Goal: Check status: Check status

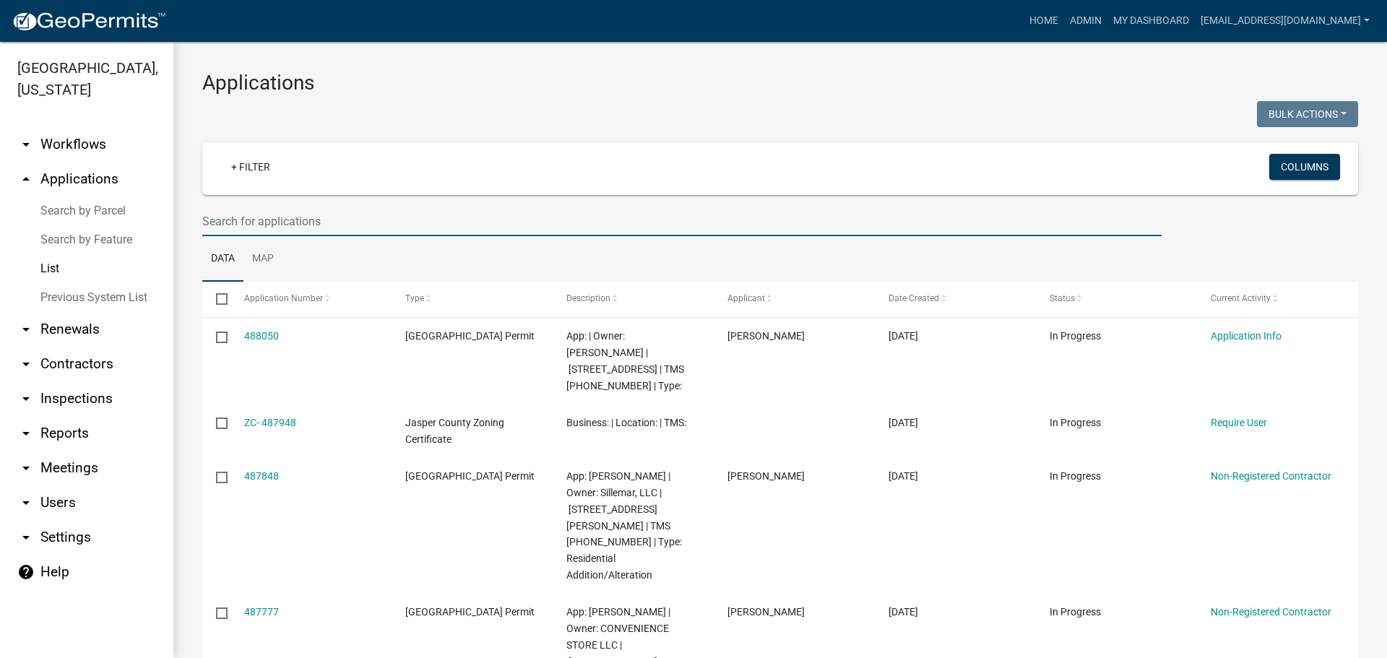
click at [452, 214] on input "text" at bounding box center [682, 222] width 960 height 30
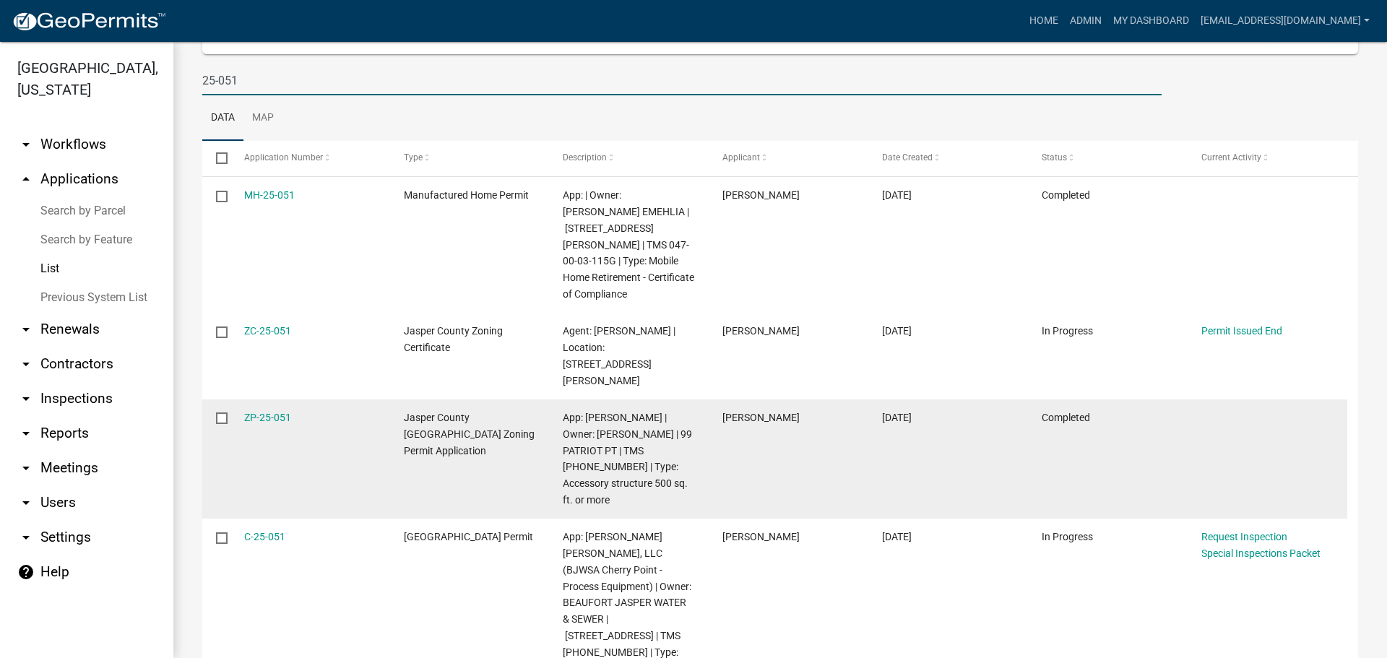
scroll to position [145, 0]
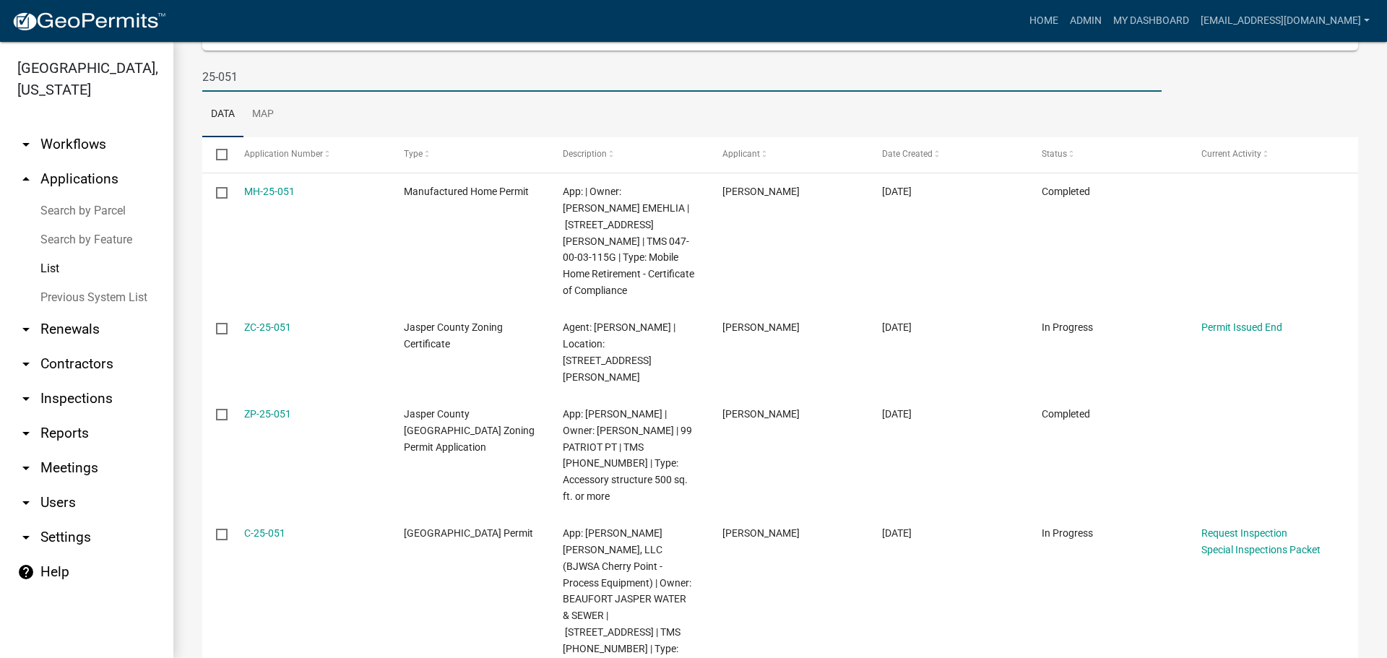
type input "25-051"
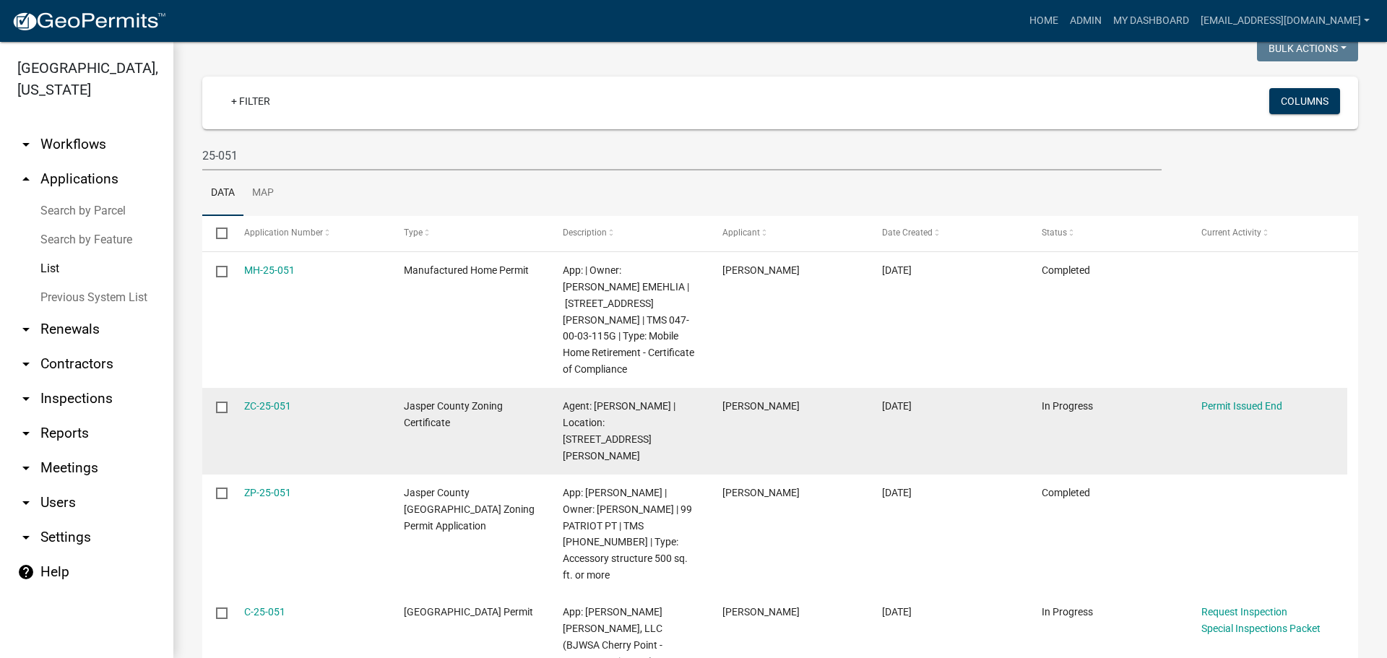
scroll to position [0, 0]
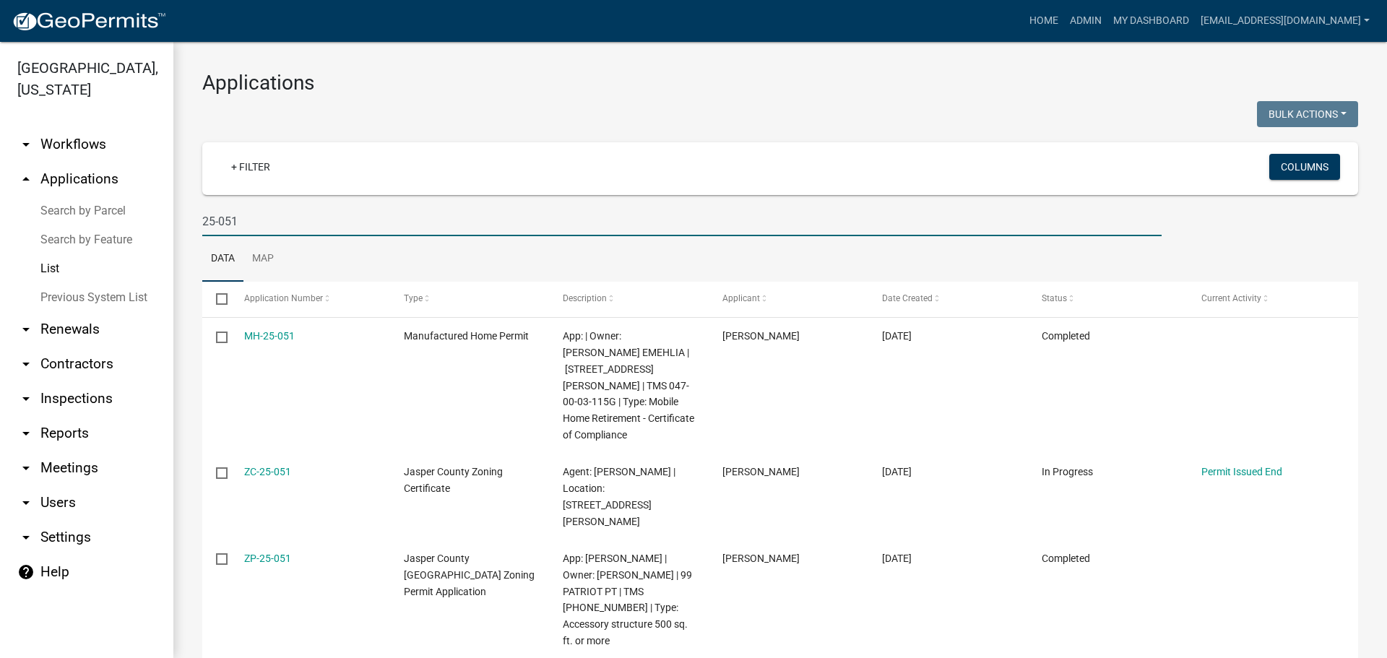
click at [309, 224] on input "25-051" at bounding box center [682, 222] width 960 height 30
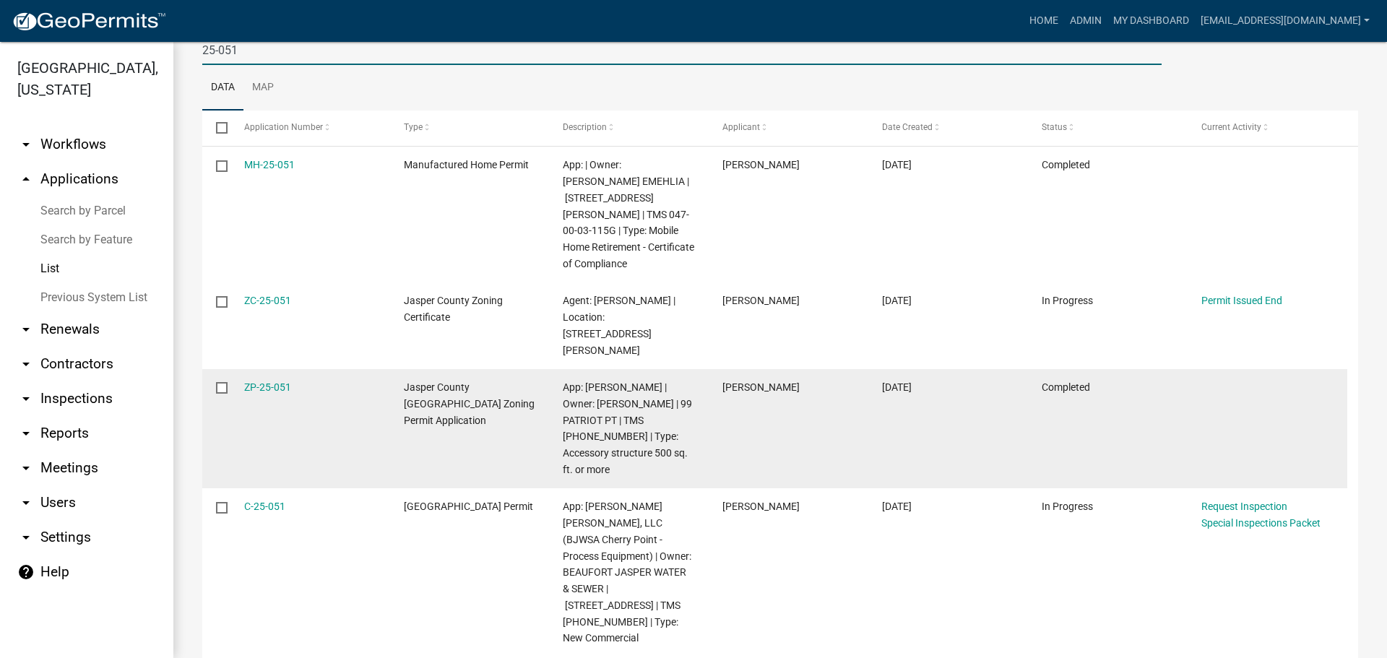
scroll to position [175, 0]
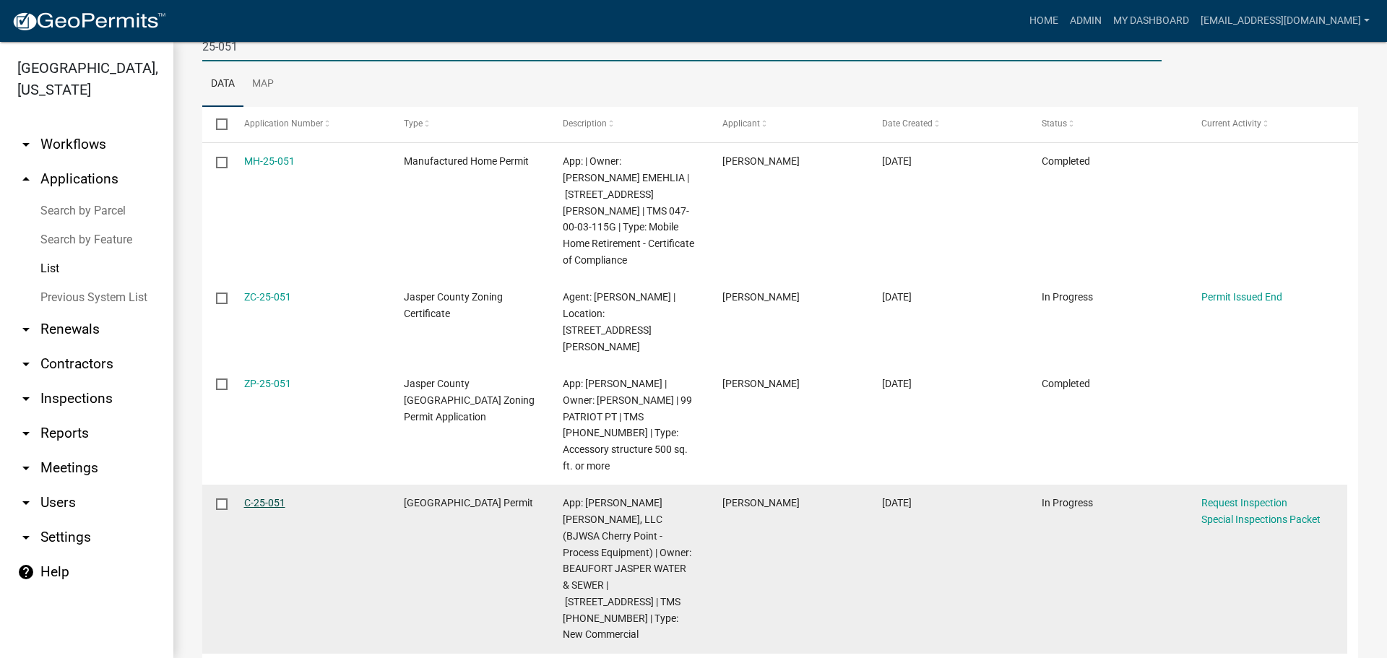
click at [271, 497] on link "C-25-051" at bounding box center [264, 503] width 41 height 12
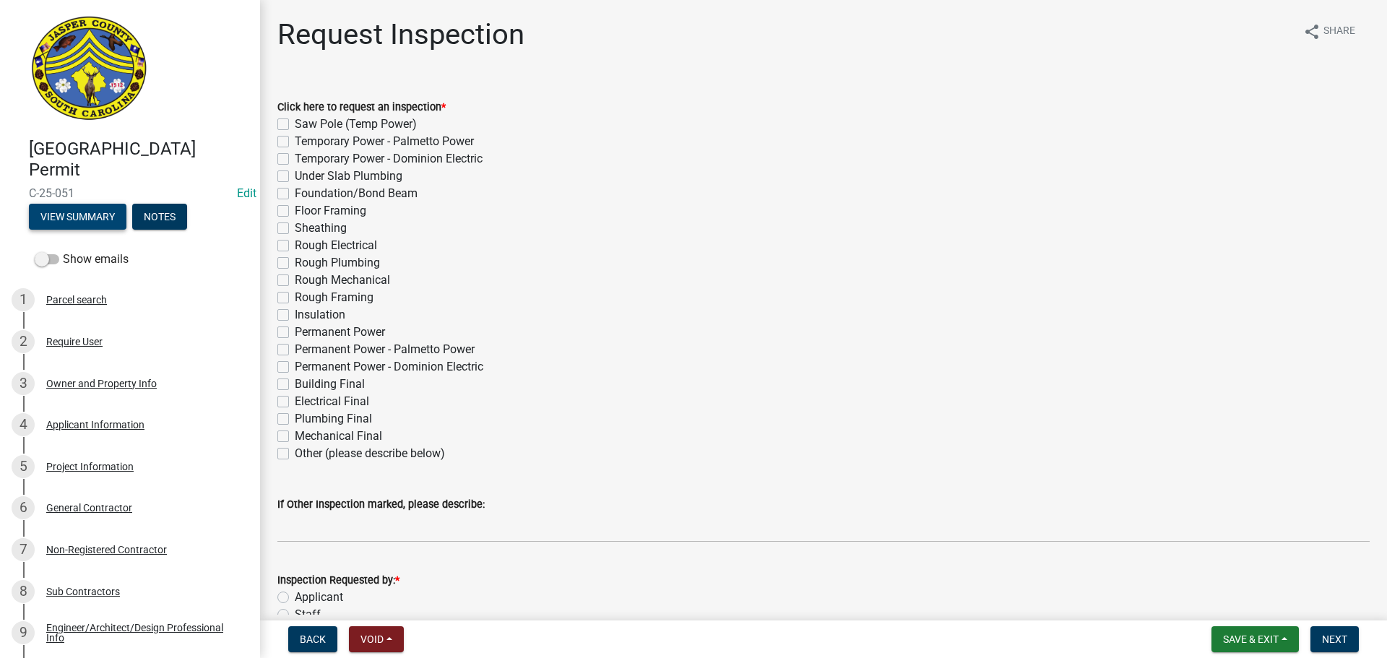
click at [90, 214] on button "View Summary" at bounding box center [78, 217] width 98 height 26
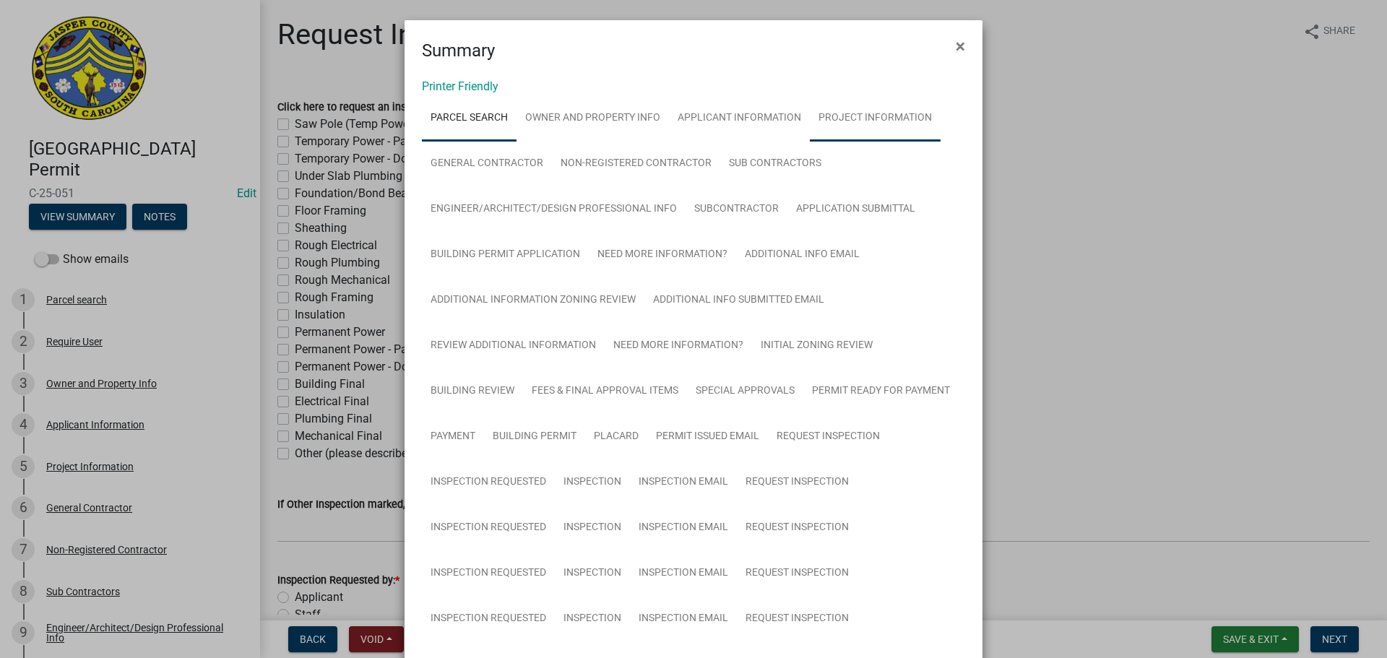
click at [835, 120] on link "Project Information" at bounding box center [875, 118] width 131 height 46
click at [956, 46] on span "×" at bounding box center [960, 46] width 9 height 20
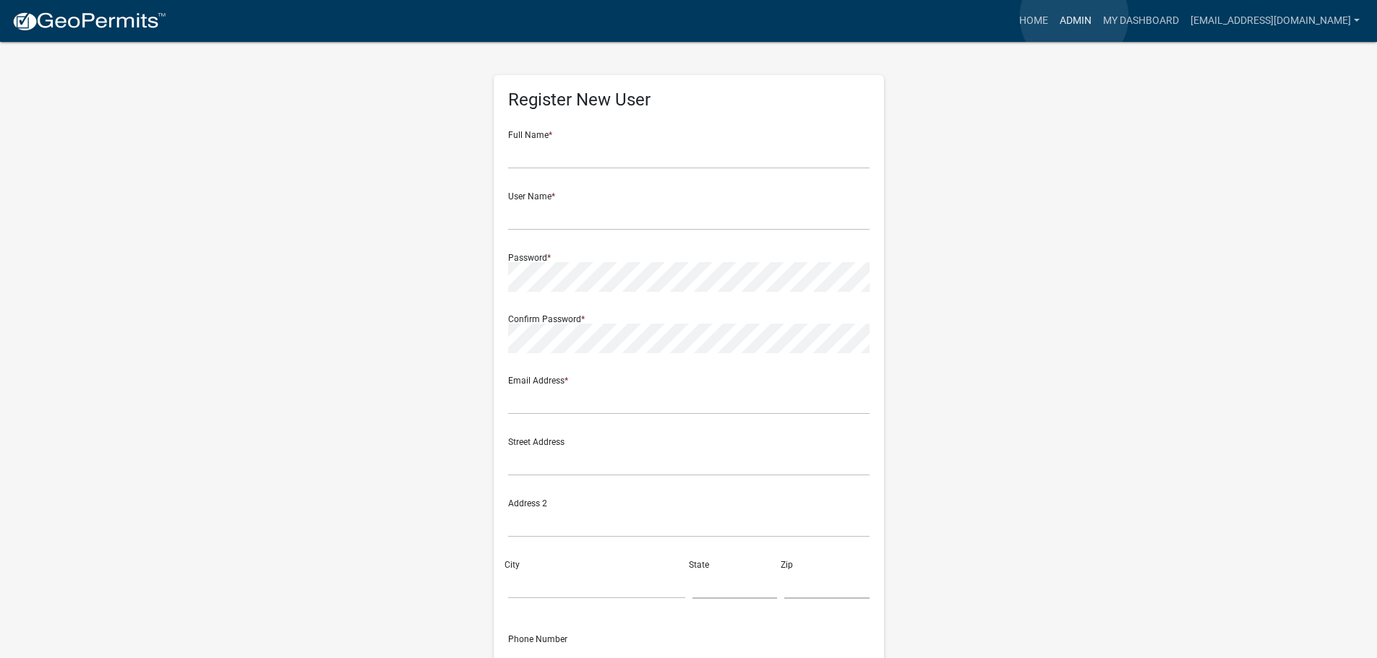
click at [1074, 17] on link "Admin" at bounding box center [1075, 20] width 43 height 27
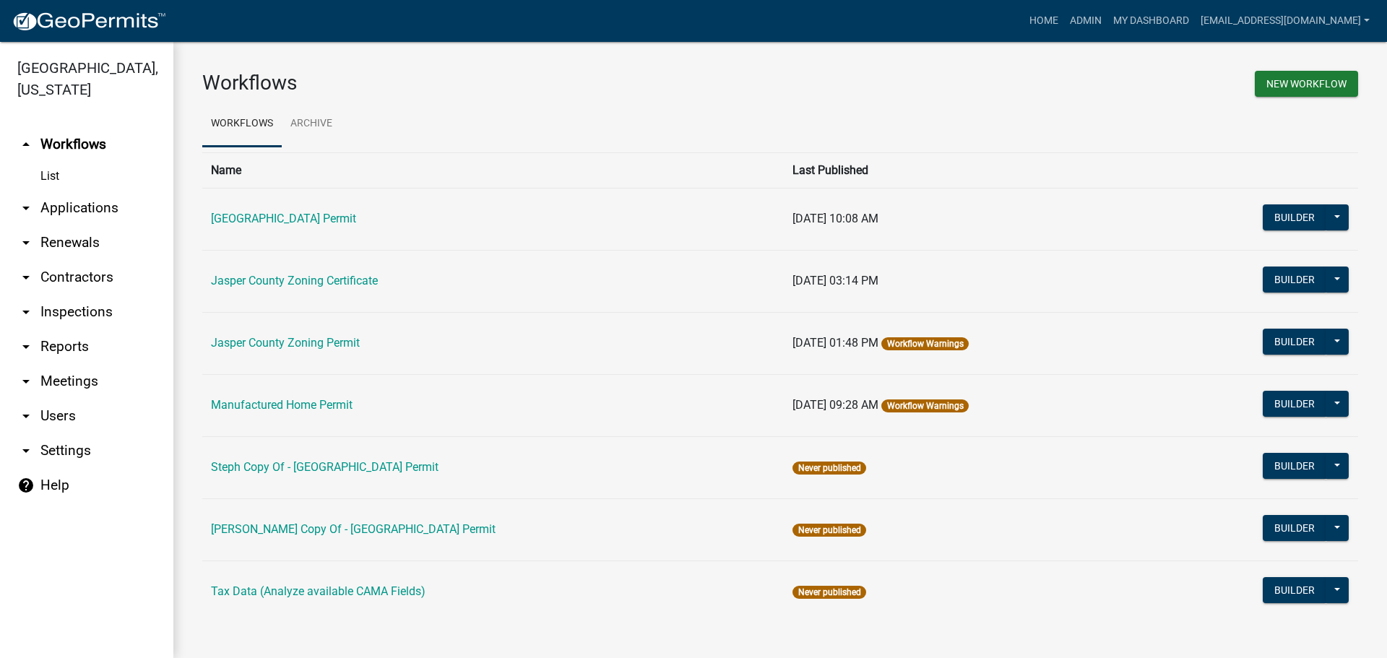
click at [113, 211] on link "arrow_drop_down Applications" at bounding box center [86, 208] width 173 height 35
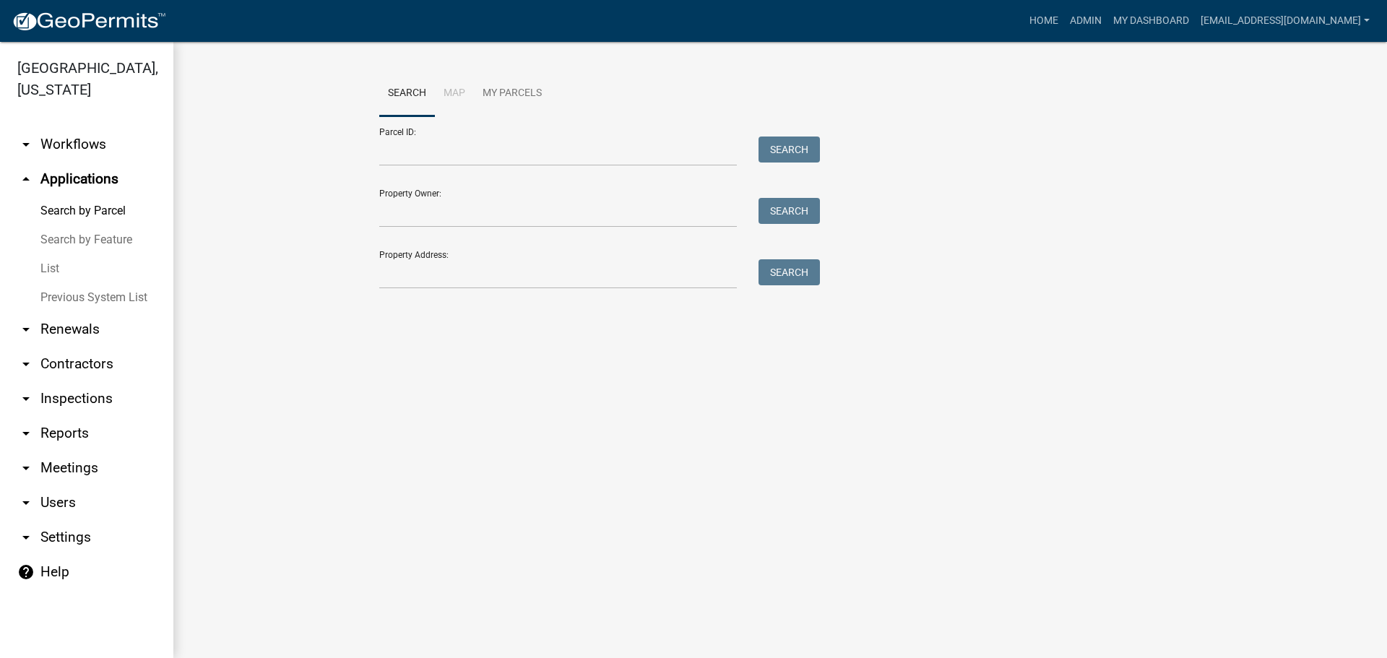
click at [55, 269] on link "List" at bounding box center [86, 268] width 173 height 29
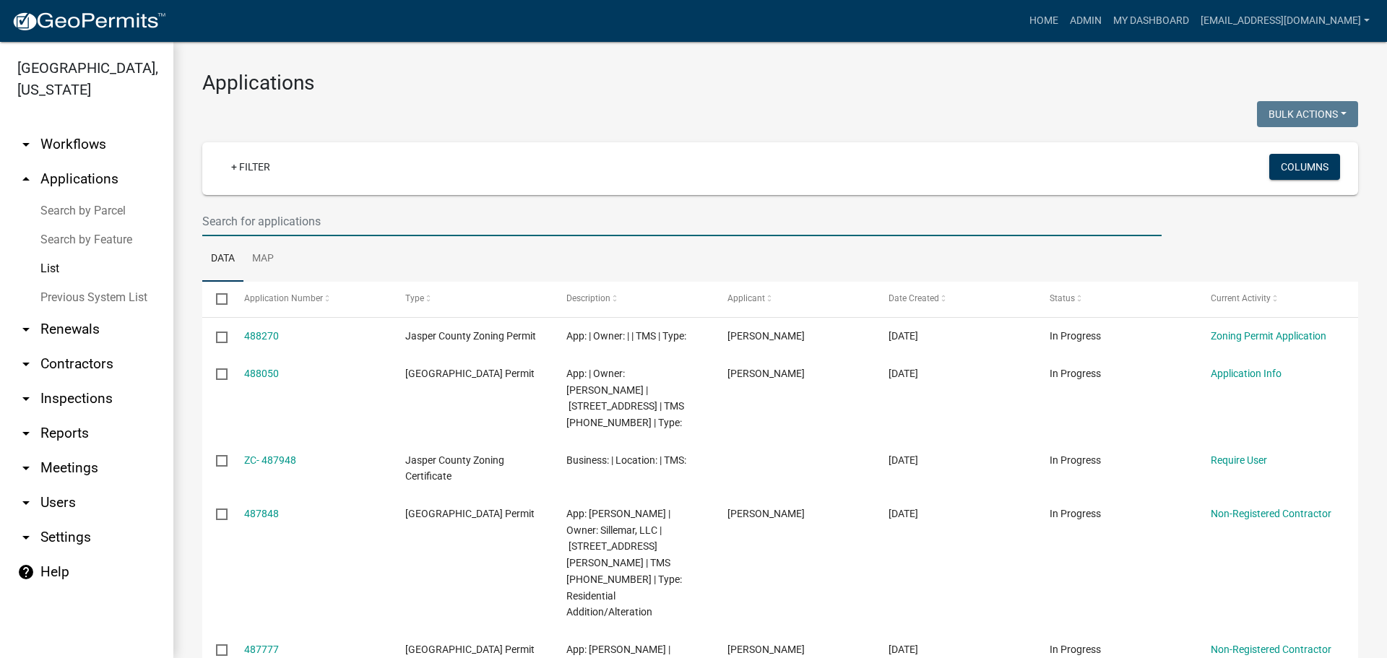
click at [445, 215] on input "text" at bounding box center [682, 222] width 960 height 30
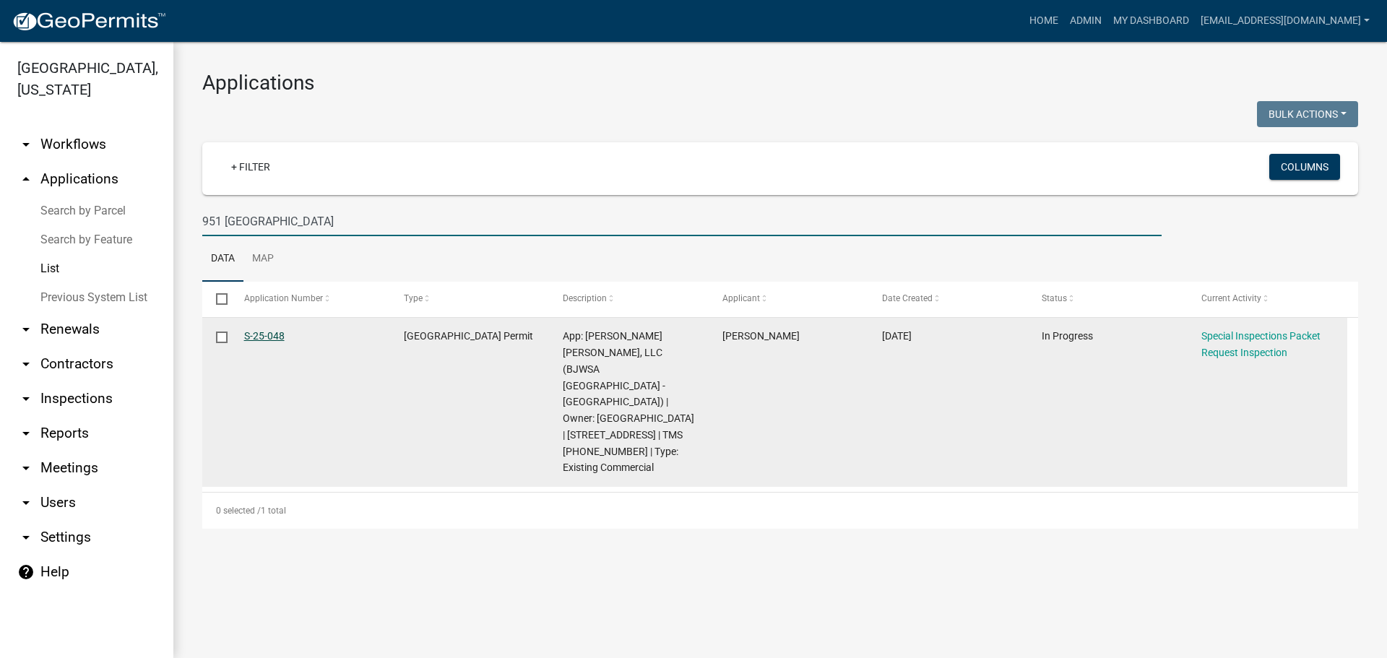
type input "951 jasper station"
click at [274, 334] on link "S-25-048" at bounding box center [264, 336] width 40 height 12
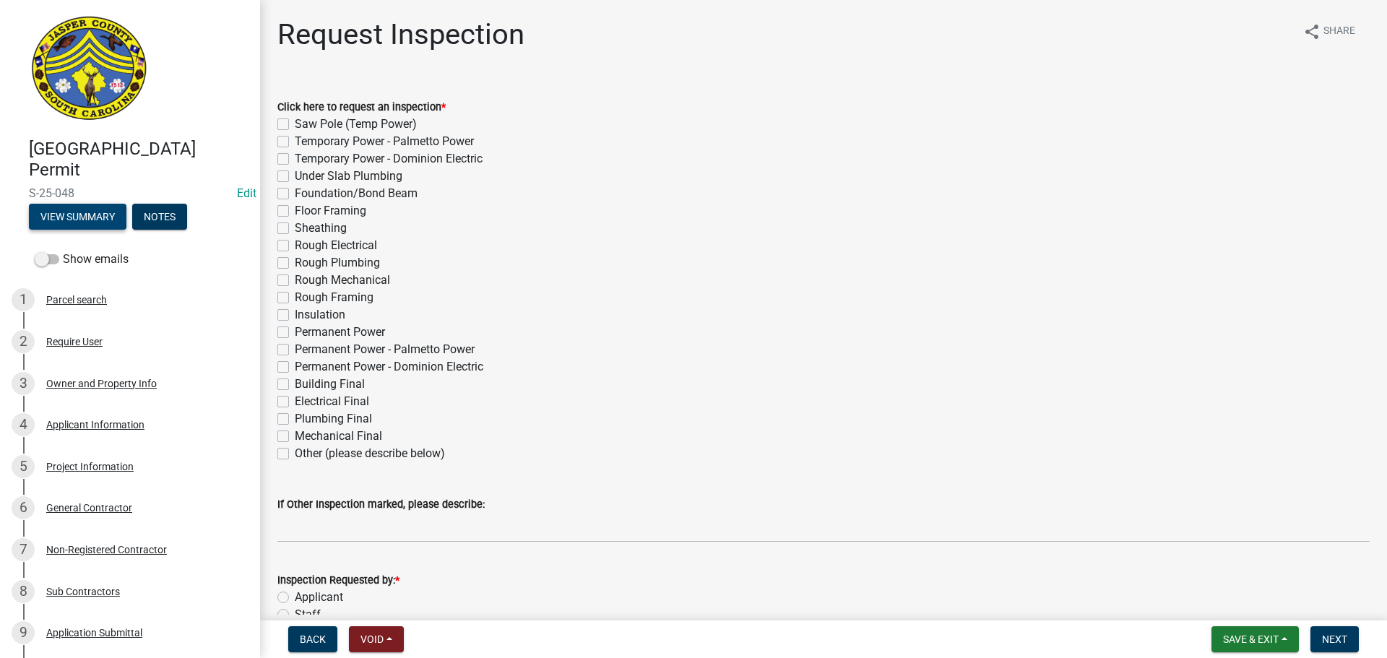
click at [76, 212] on button "View Summary" at bounding box center [78, 217] width 98 height 26
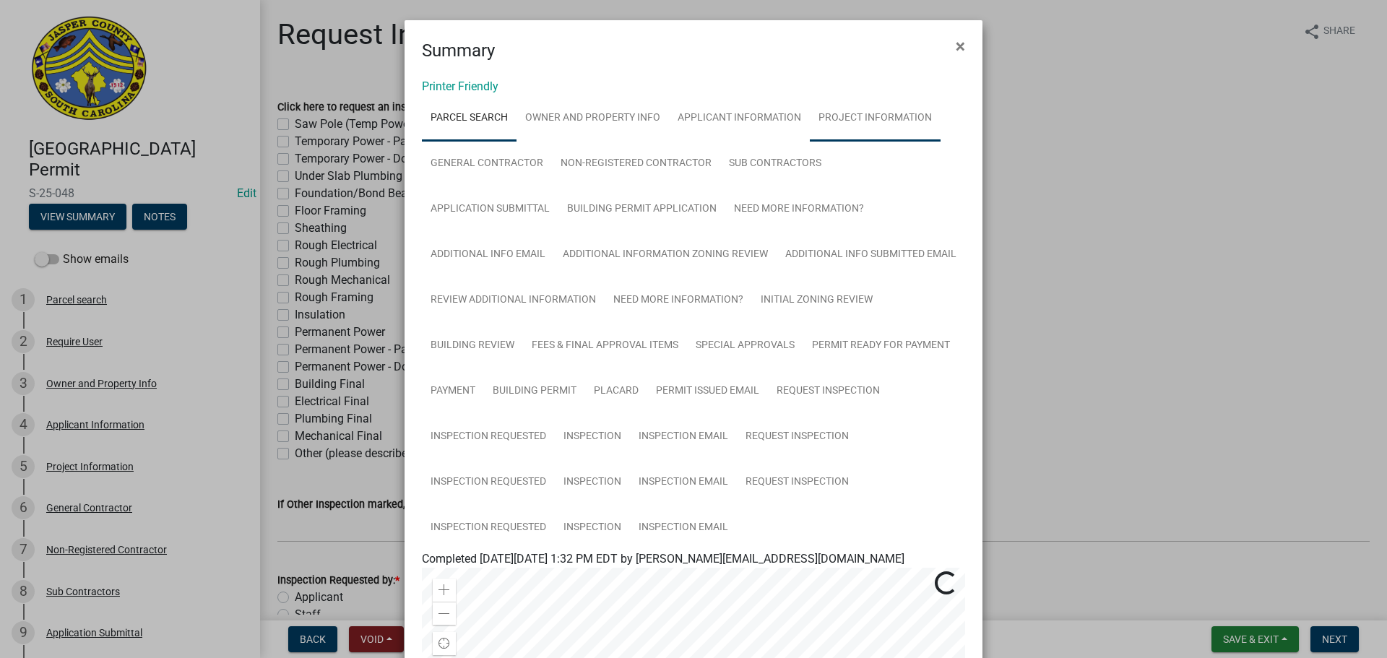
click at [891, 110] on link "Project Information" at bounding box center [875, 118] width 131 height 46
click at [946, 48] on button "×" at bounding box center [960, 46] width 33 height 40
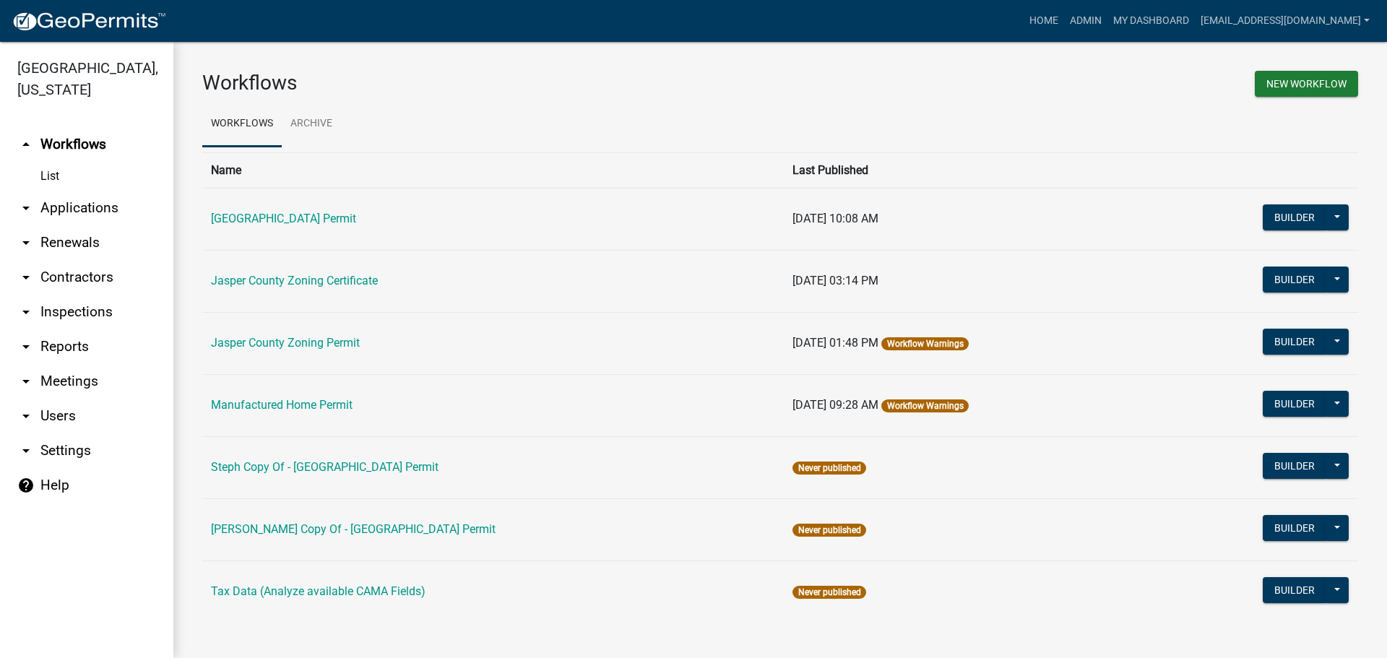
click at [76, 206] on link "arrow_drop_down Applications" at bounding box center [86, 208] width 173 height 35
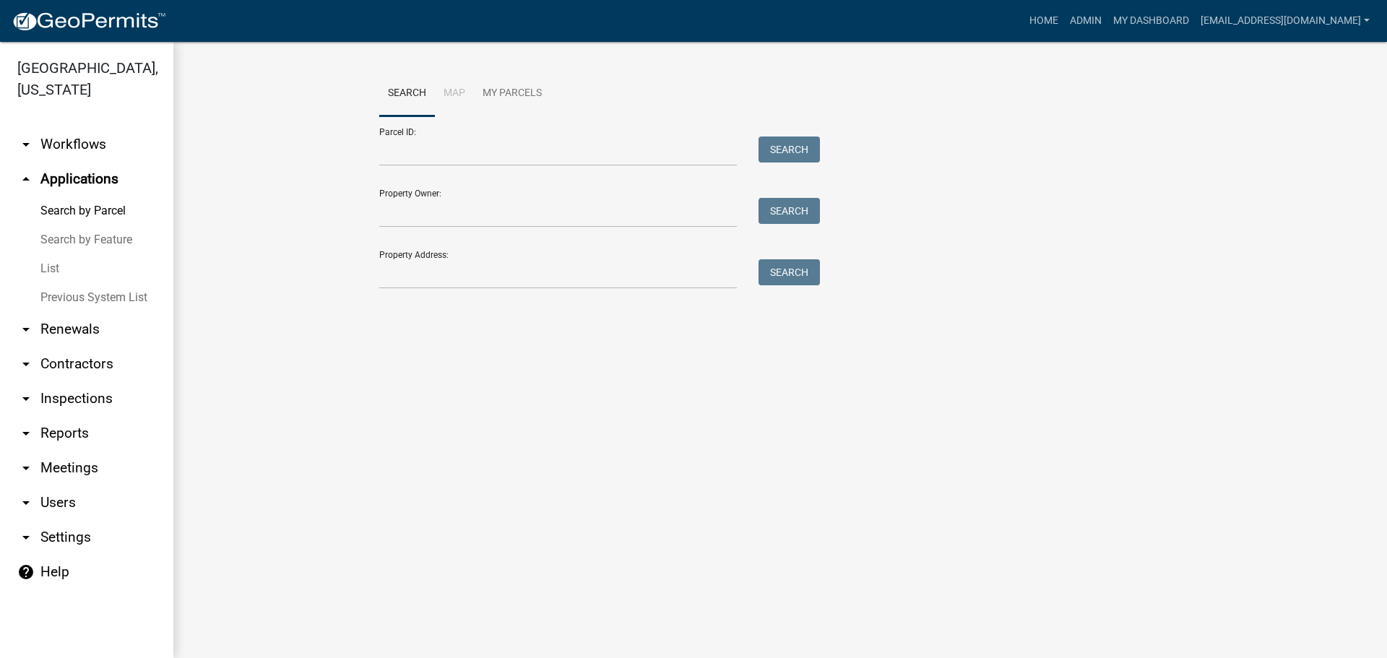
click at [53, 265] on link "List" at bounding box center [86, 268] width 173 height 29
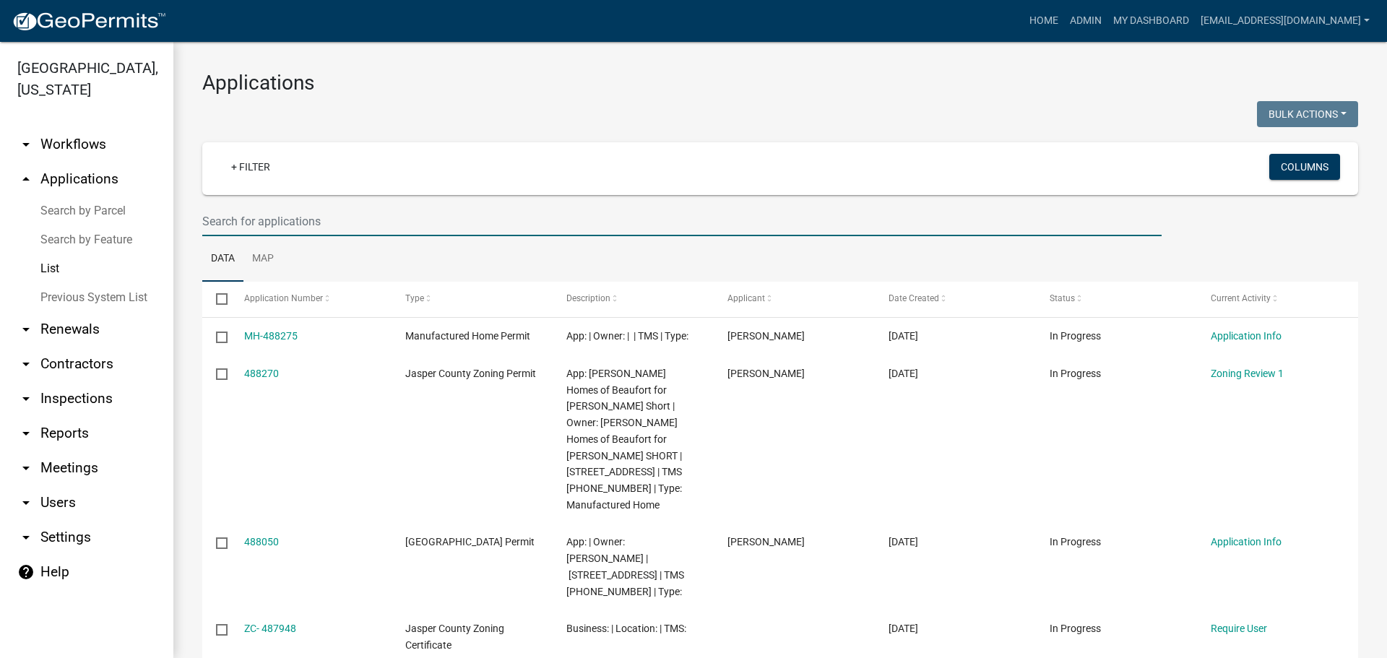
click at [432, 230] on input "text" at bounding box center [682, 222] width 960 height 30
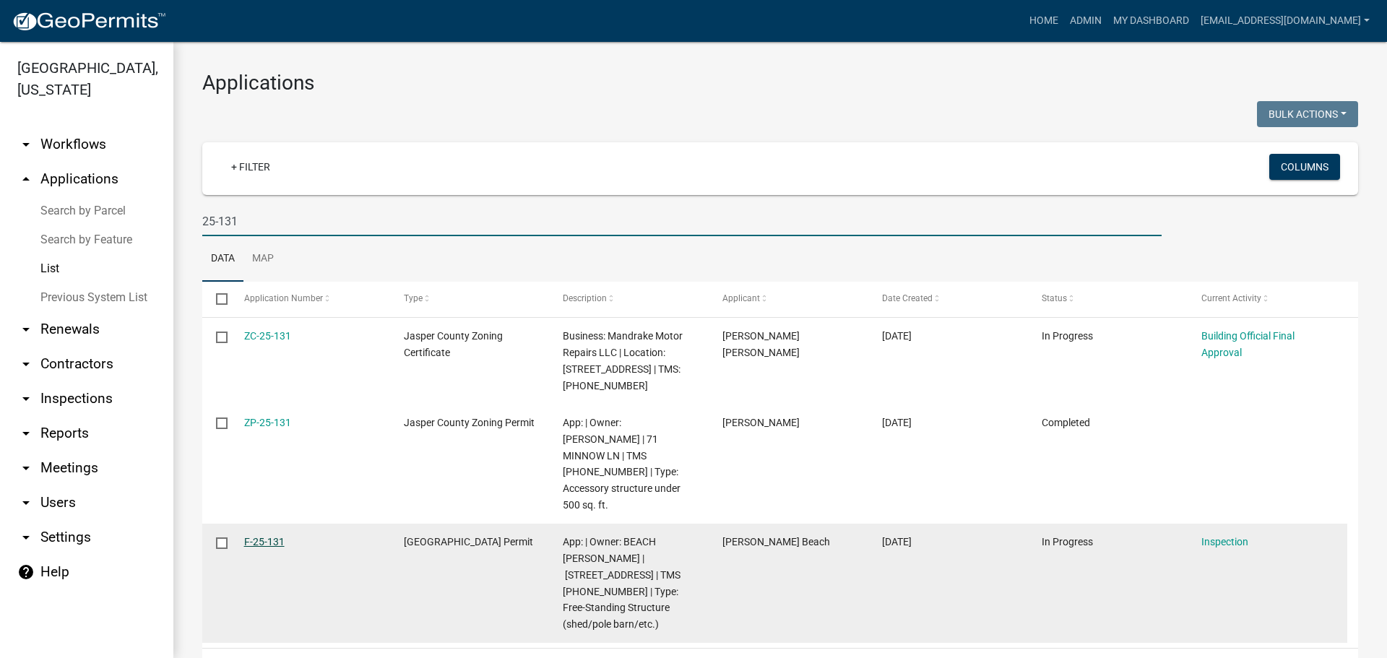
type input "25-131"
click at [254, 536] on link "F-25-131" at bounding box center [264, 542] width 40 height 12
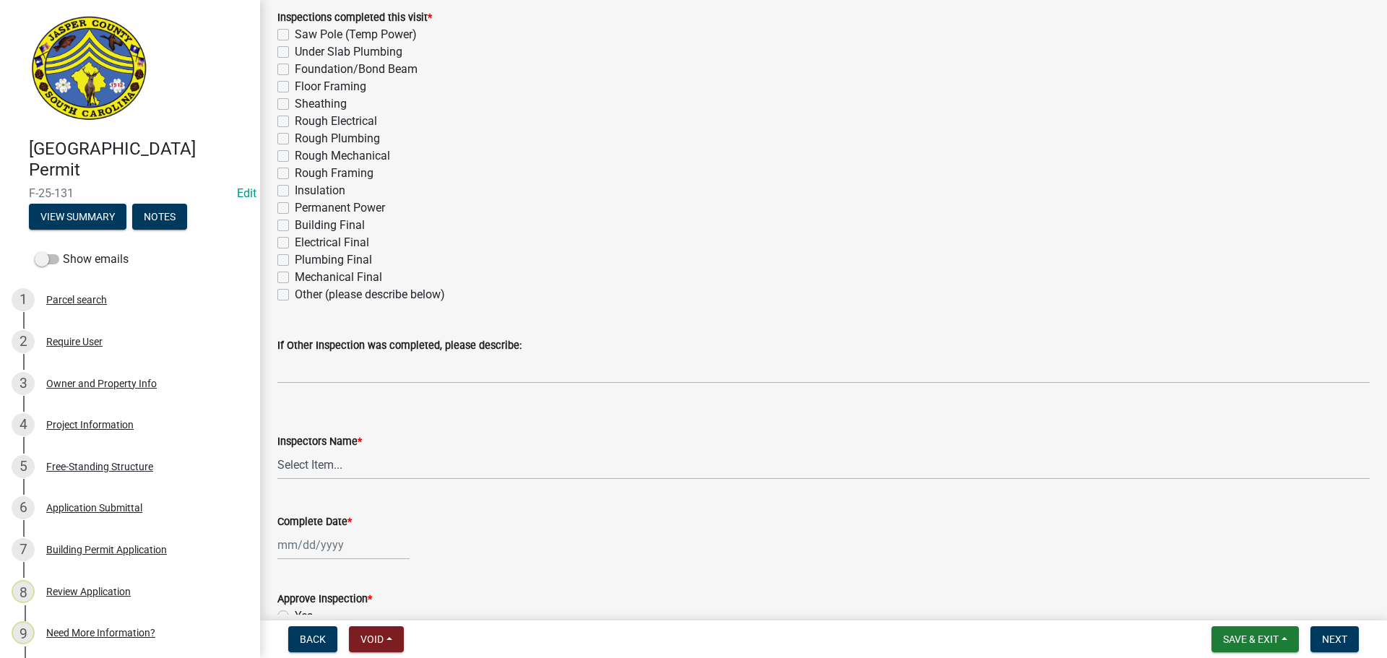
scroll to position [145, 0]
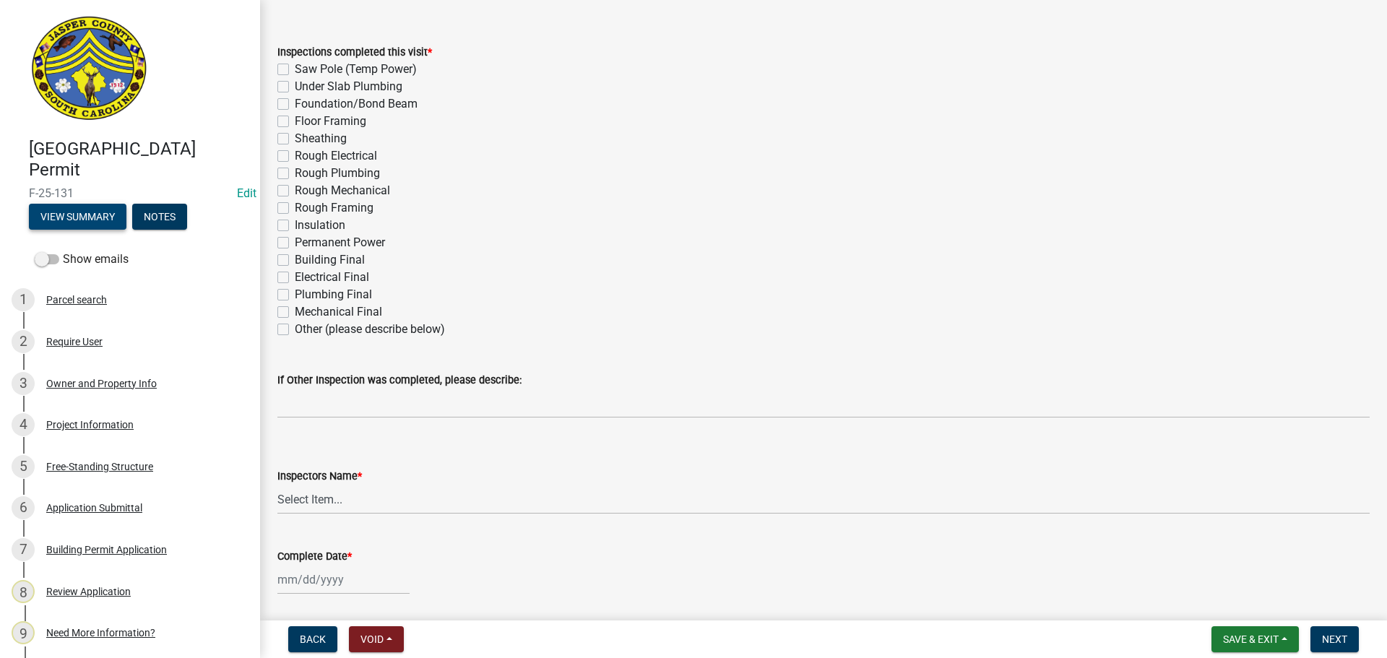
click at [94, 224] on button "View Summary" at bounding box center [78, 217] width 98 height 26
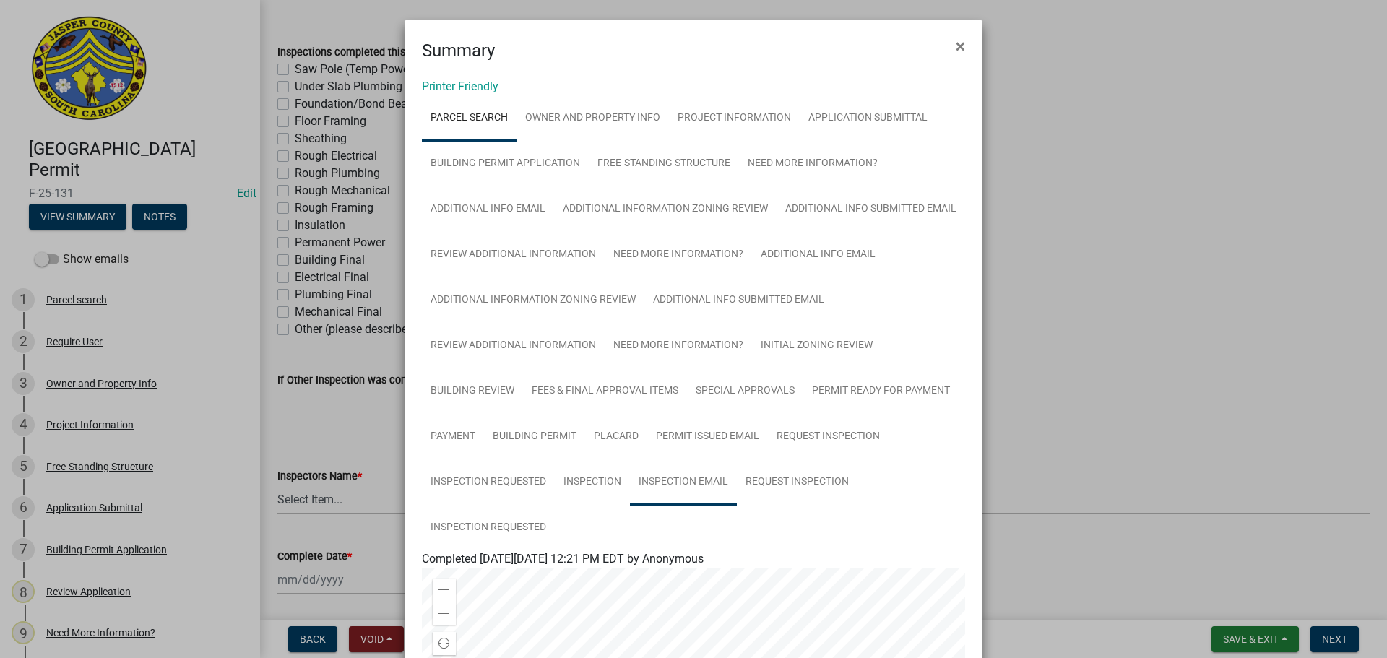
click at [687, 482] on link "Inspection Email" at bounding box center [683, 483] width 107 height 46
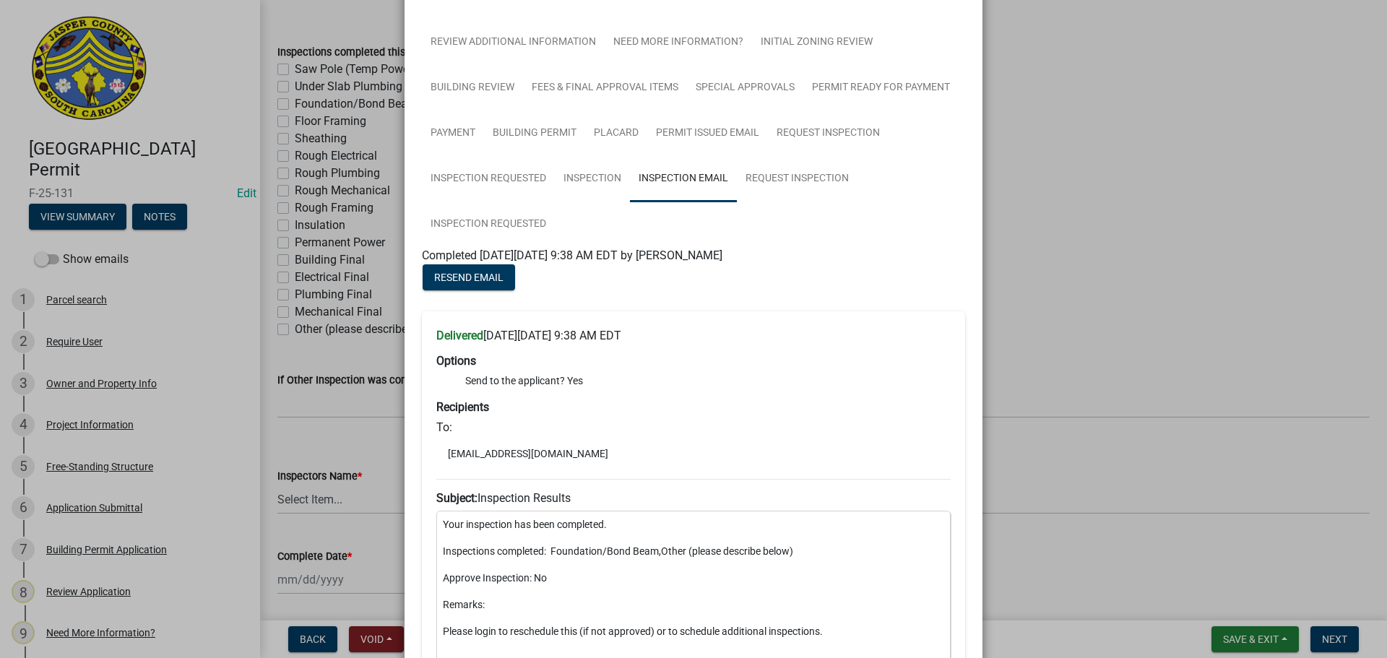
scroll to position [260, 0]
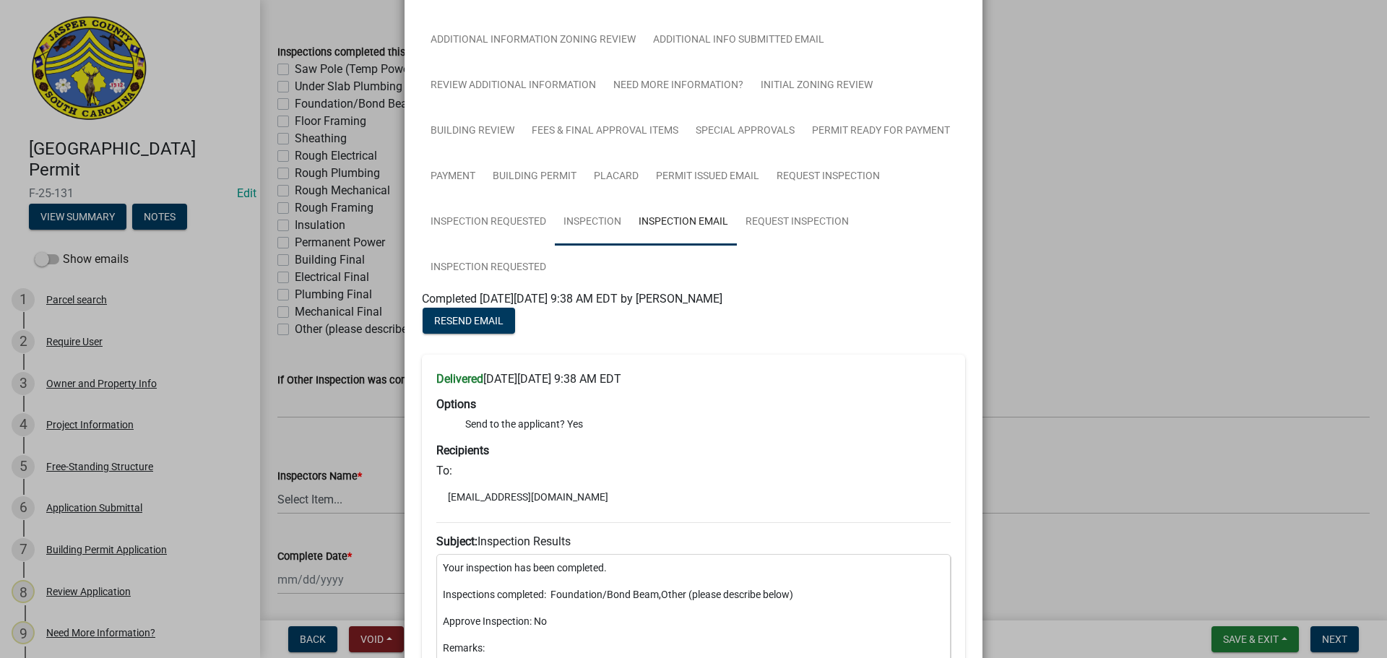
click at [581, 225] on link "Inspection" at bounding box center [592, 222] width 75 height 46
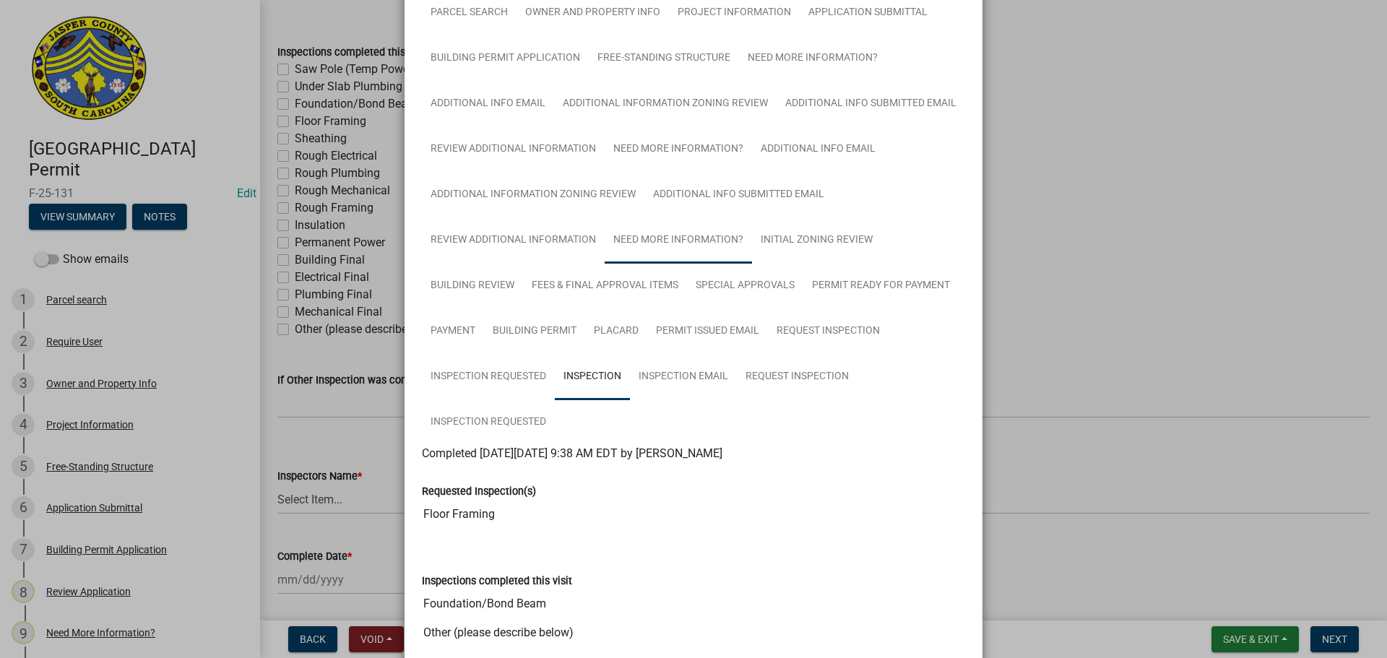
scroll to position [0, 0]
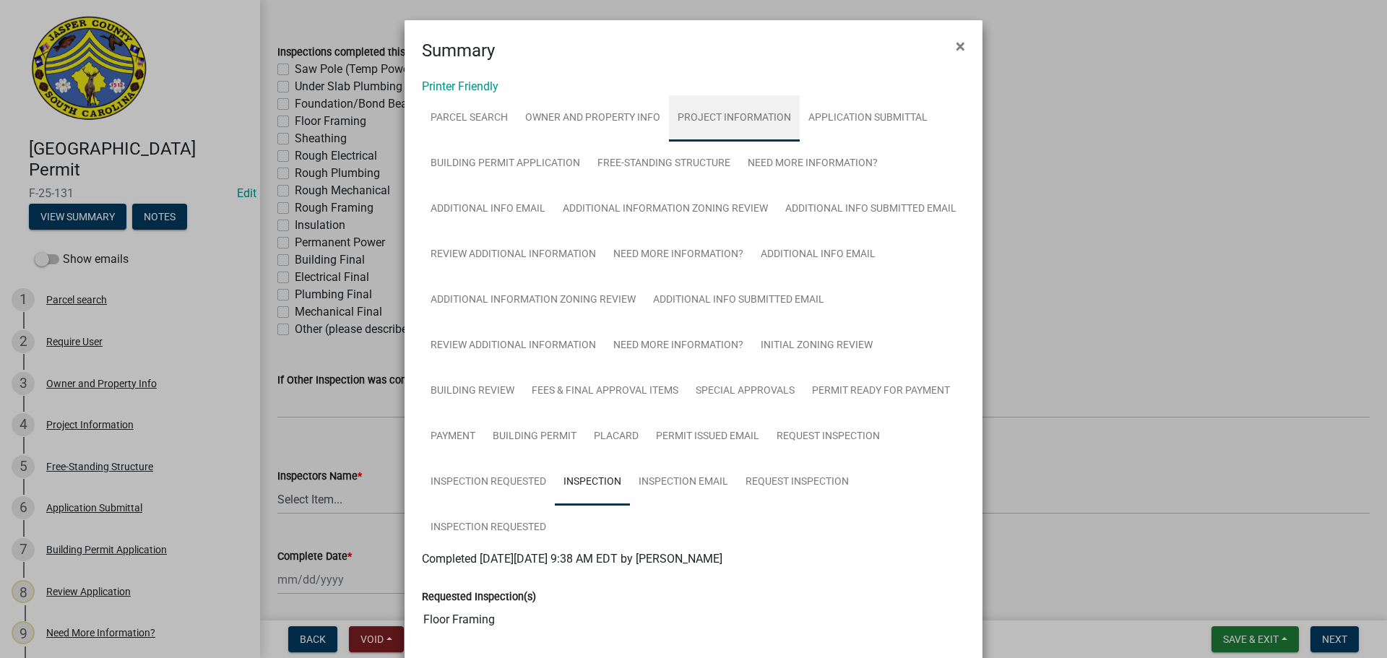
click at [733, 121] on link "Project Information" at bounding box center [734, 118] width 131 height 46
click at [958, 53] on span "×" at bounding box center [960, 46] width 9 height 20
